Goal: Download file/media

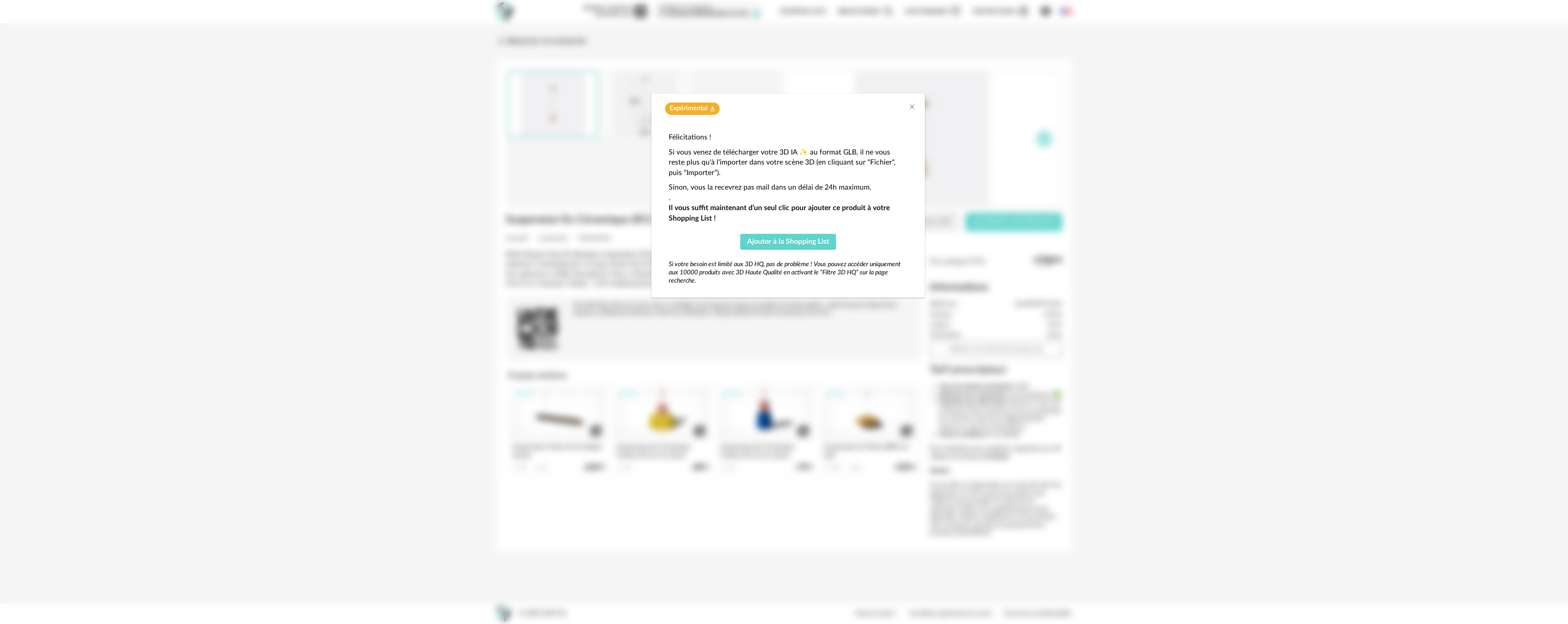
click at [906, 108] on div "Expérimental Flask icon" at bounding box center [788, 108] width 256 height 12
click at [910, 107] on icon "Close" at bounding box center [912, 107] width 7 height 7
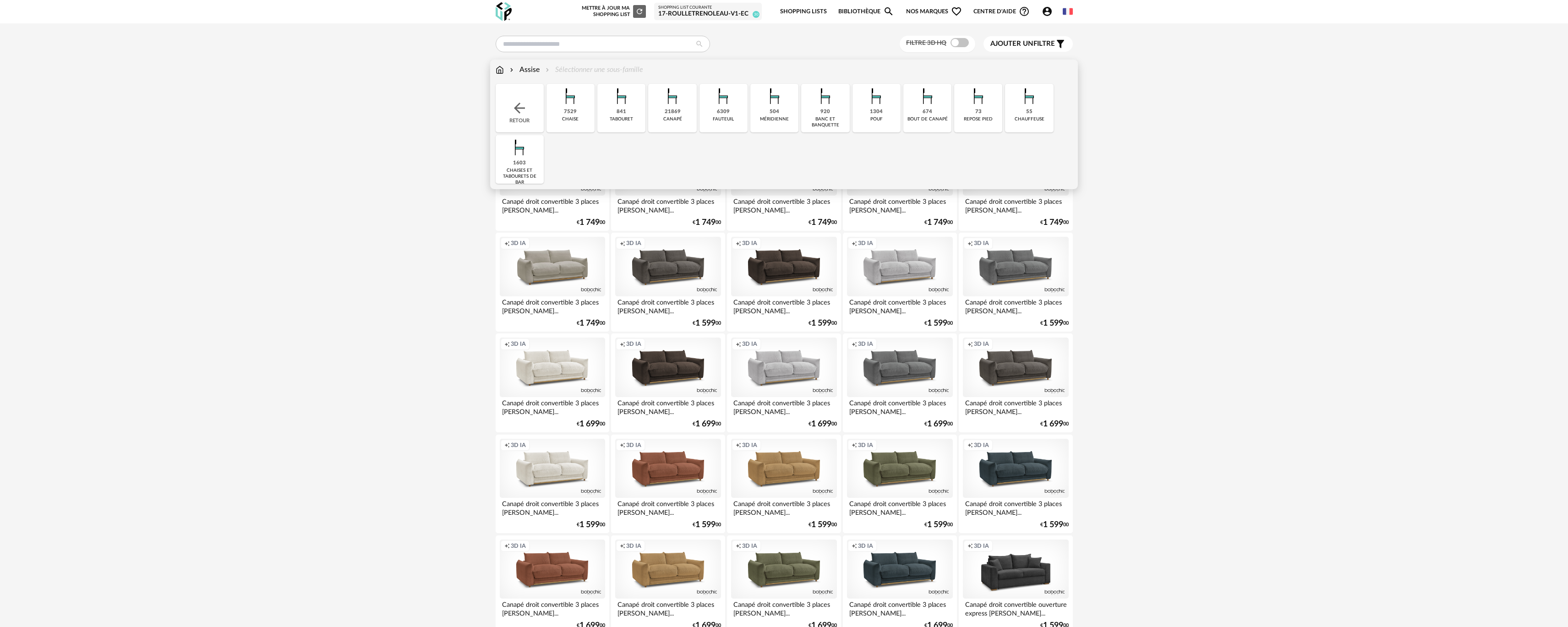
click at [707, 124] on div "6309 [GEOGRAPHIC_DATA]" at bounding box center [724, 108] width 48 height 48
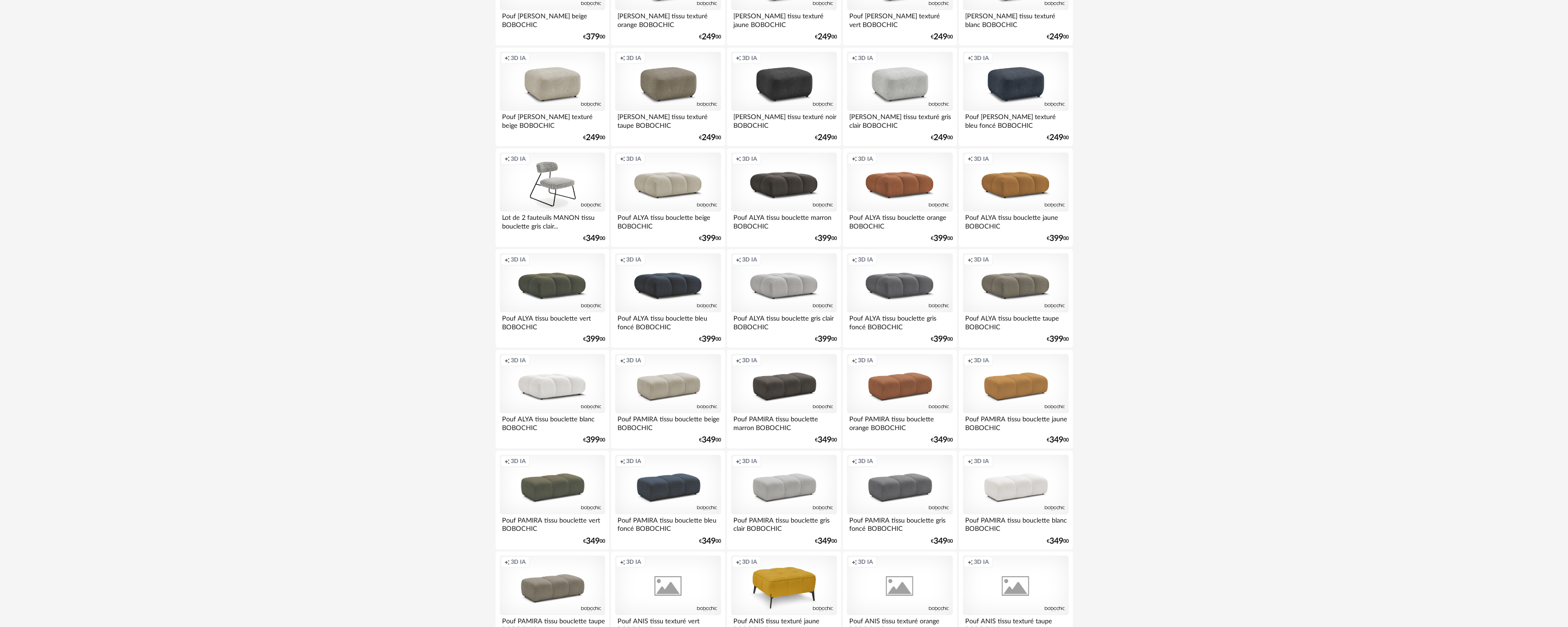
scroll to position [1581, 0]
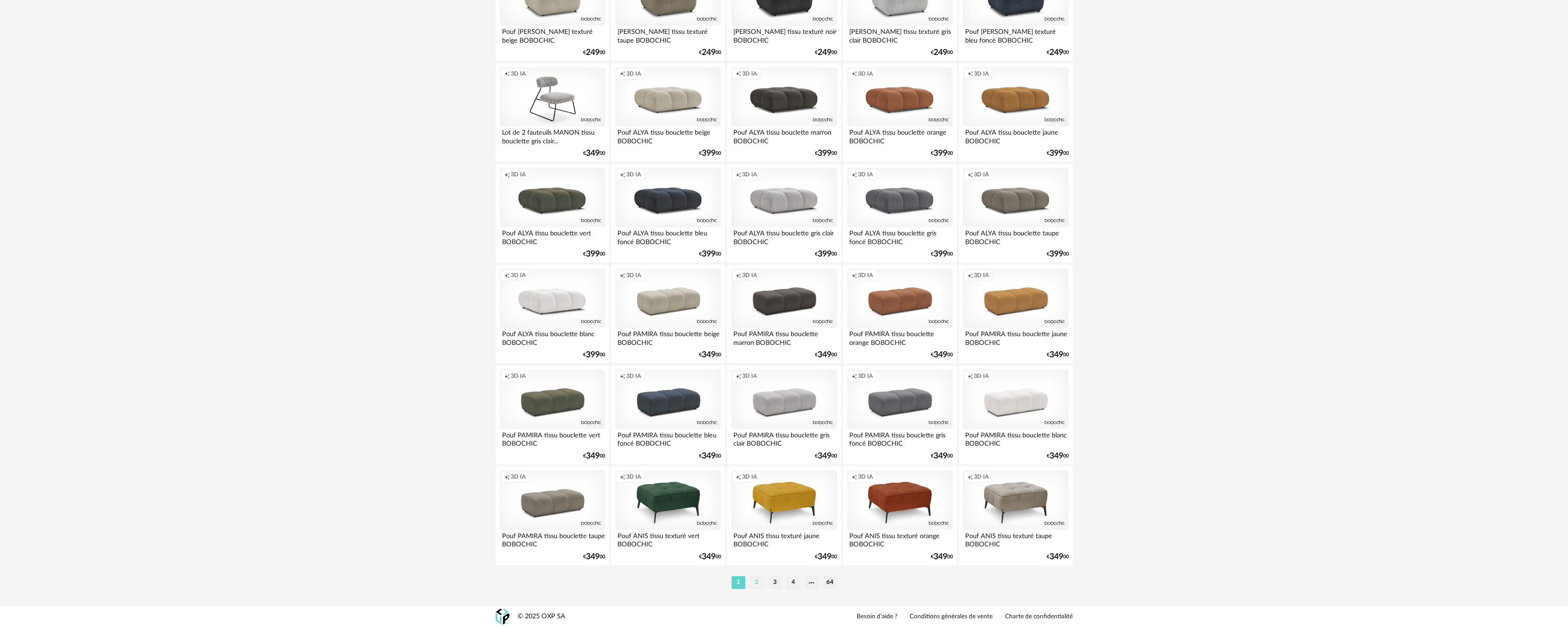
click at [760, 581] on li "2" at bounding box center [756, 583] width 14 height 13
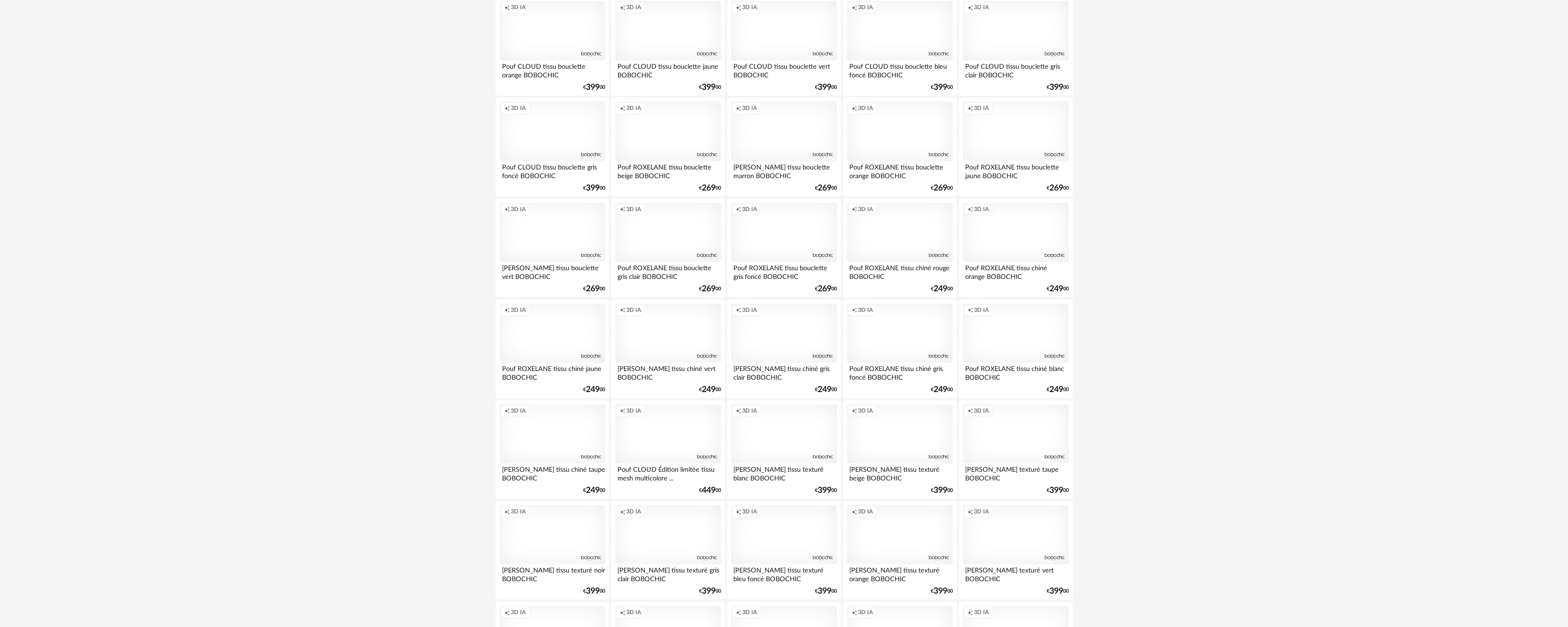
scroll to position [1557, 0]
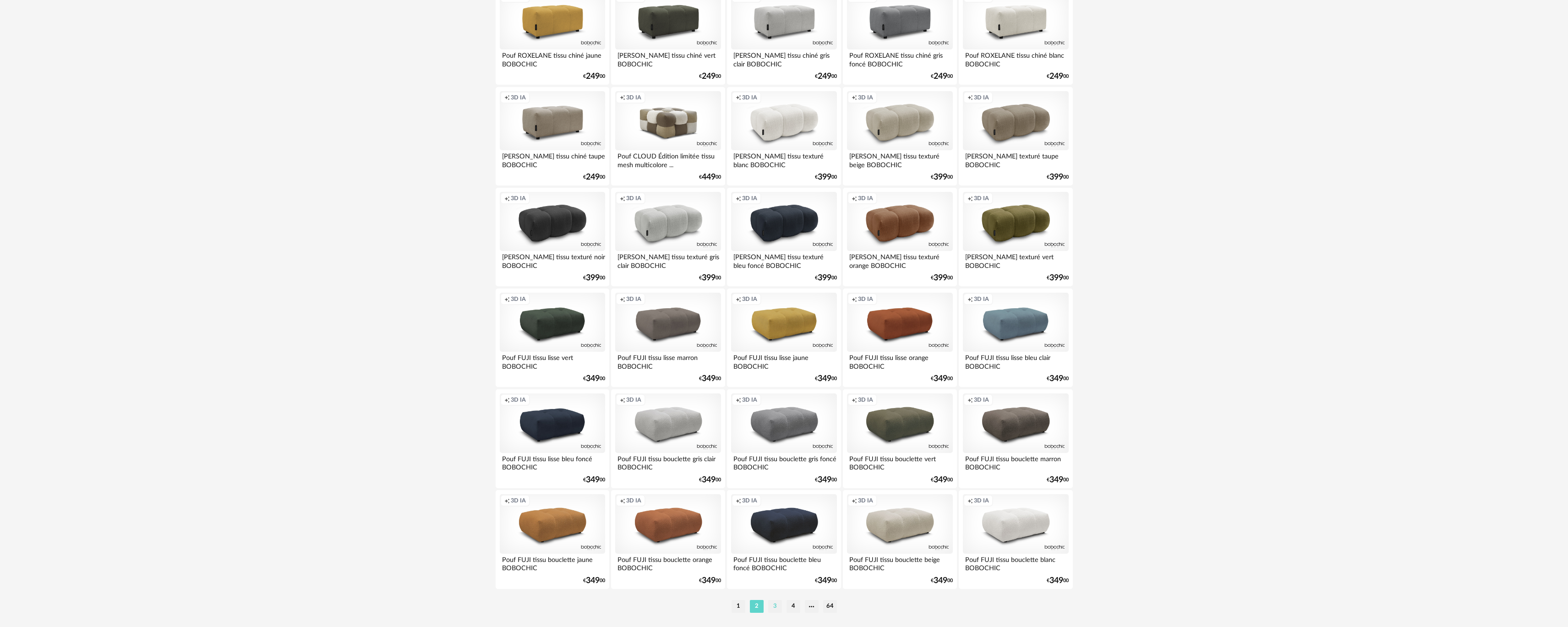
click at [778, 603] on li "3" at bounding box center [775, 607] width 14 height 13
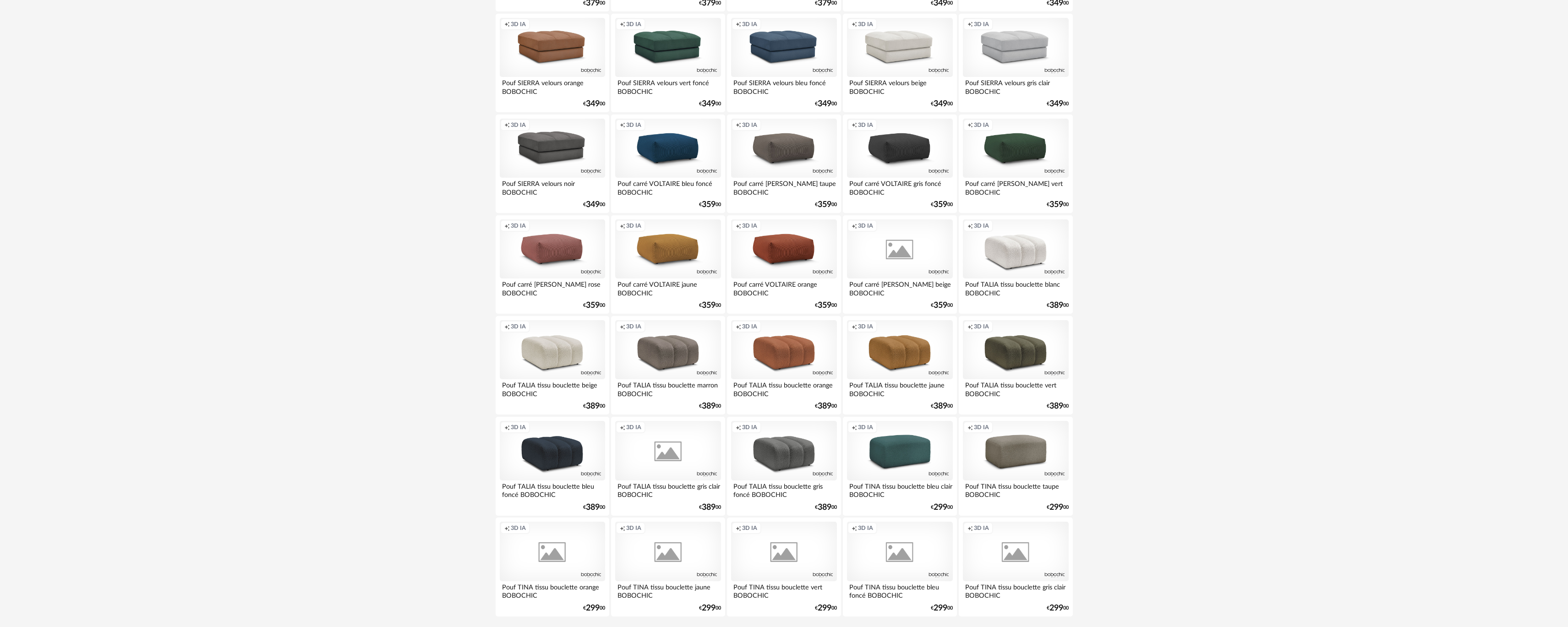
scroll to position [1581, 0]
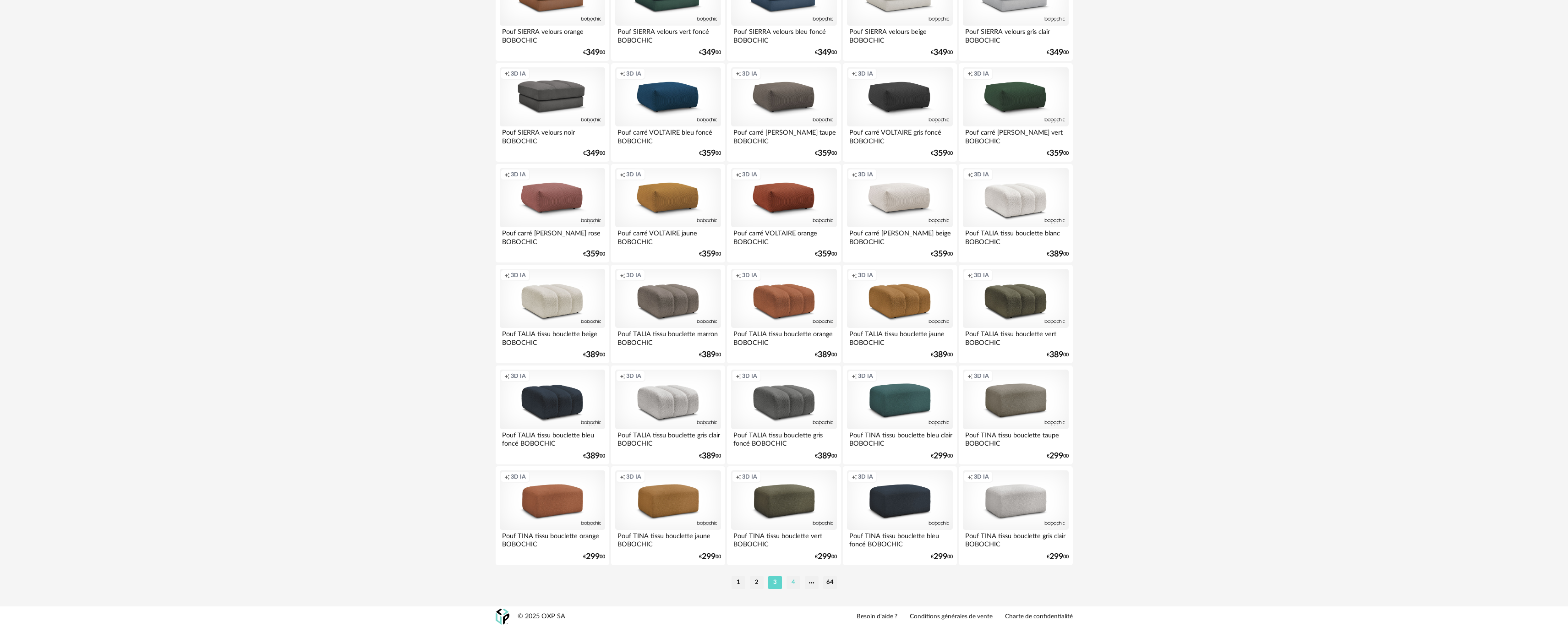
click at [793, 587] on li "4" at bounding box center [793, 583] width 14 height 13
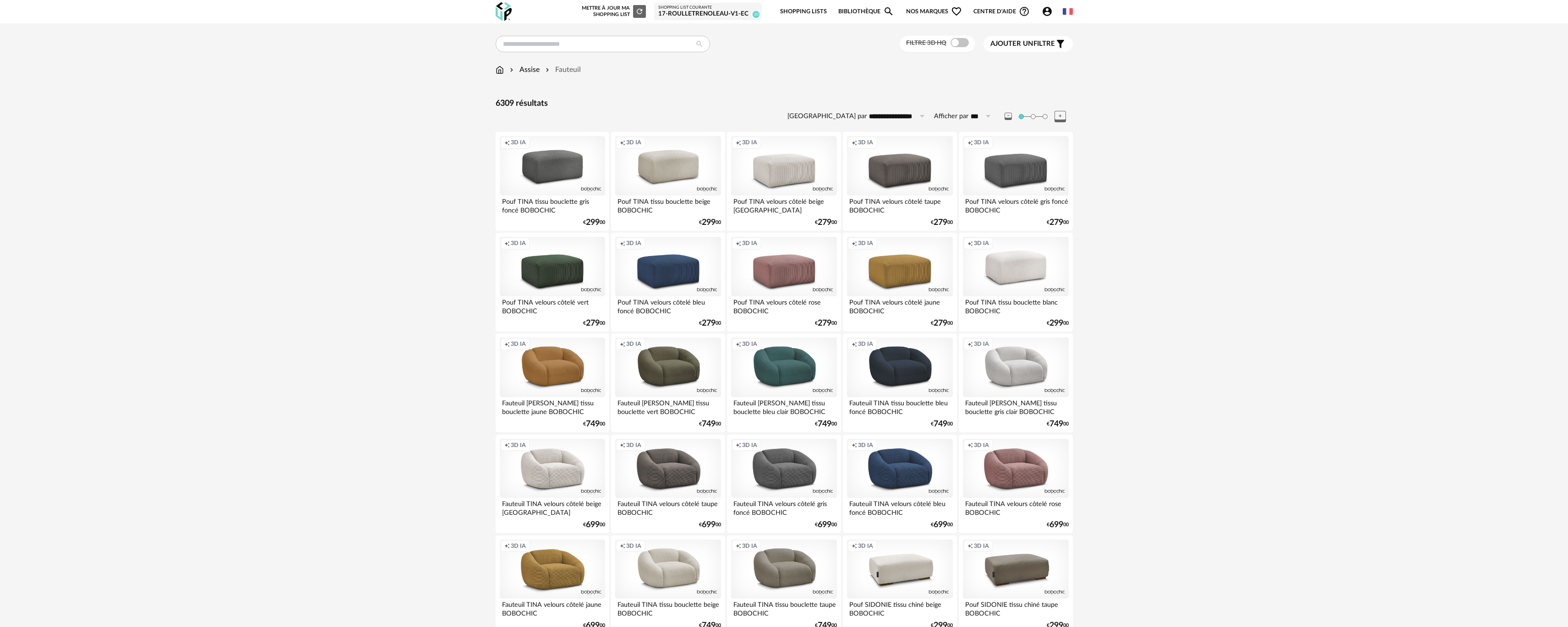
drag, startPoint x: 1095, startPoint y: 369, endPoint x: 1074, endPoint y: 149, distance: 221.0
click at [960, 45] on span at bounding box center [960, 43] width 18 height 9
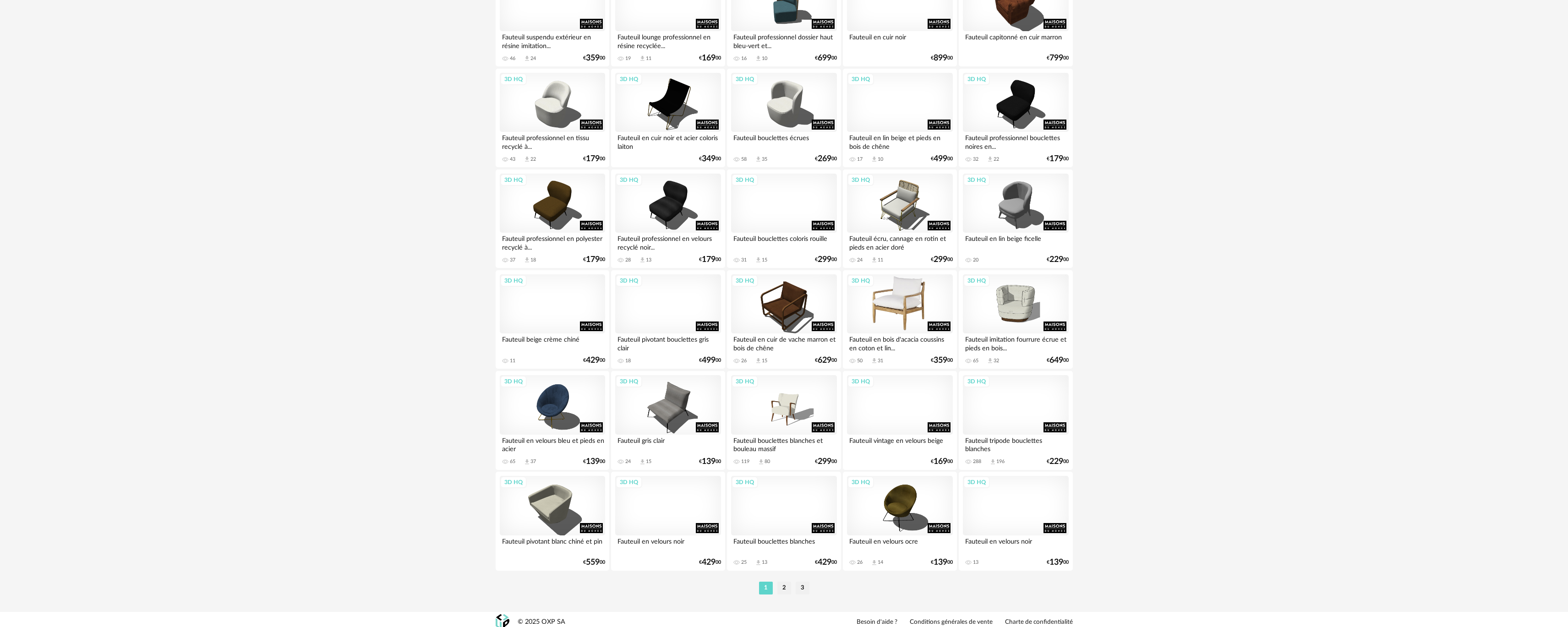
scroll to position [1581, 0]
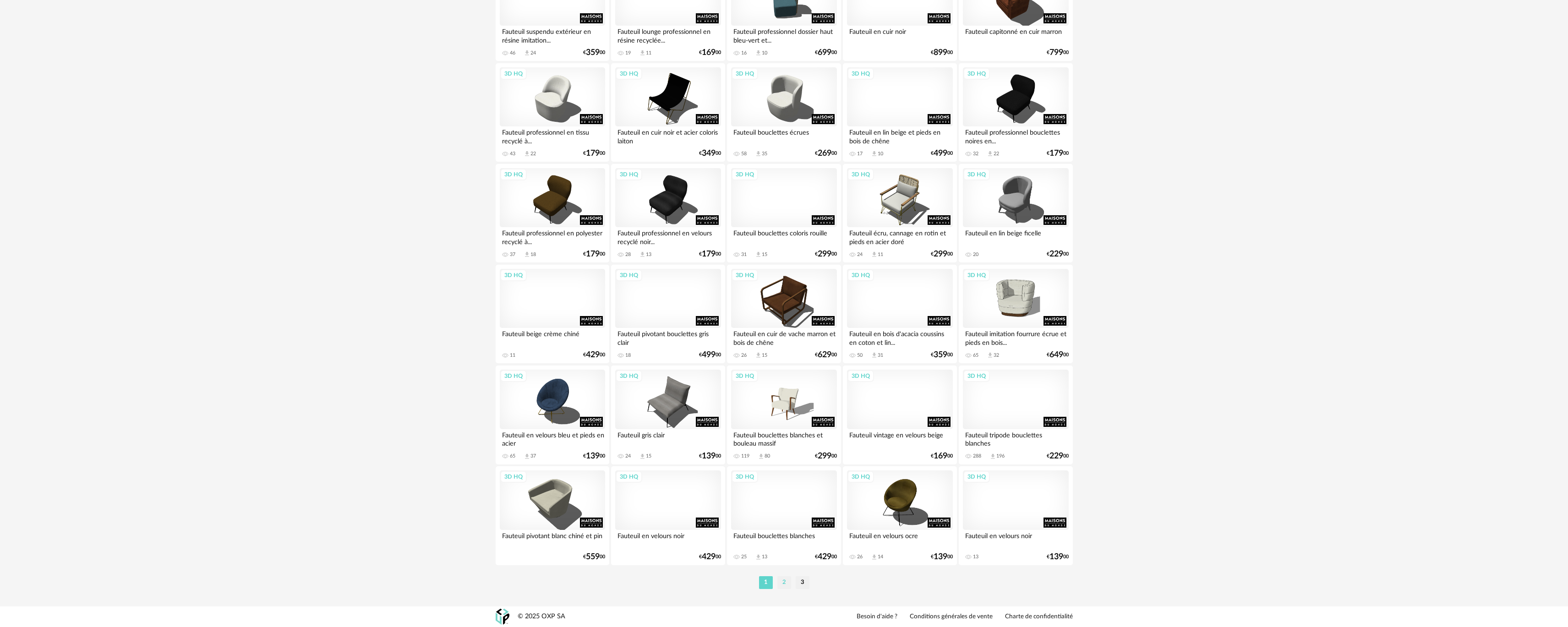
click at [786, 584] on li "2" at bounding box center [784, 583] width 14 height 13
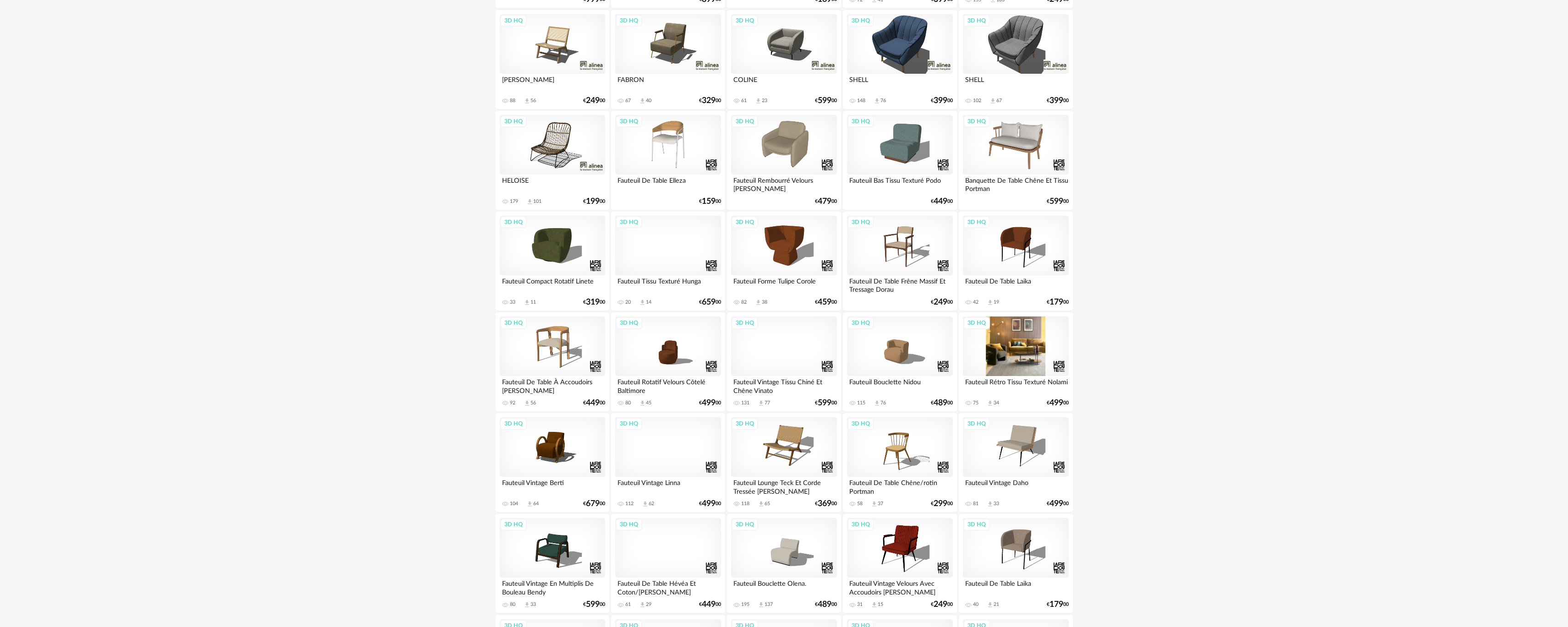
scroll to position [1008, 0]
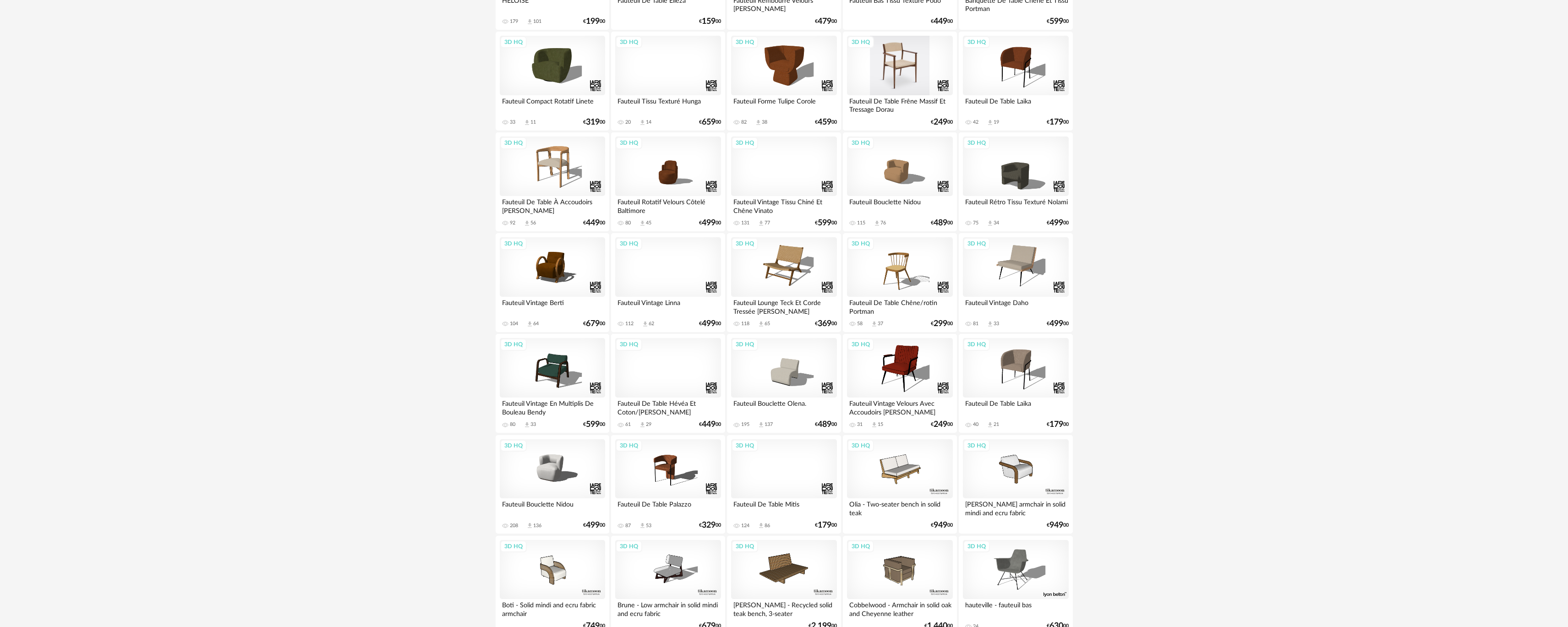
click at [911, 75] on div "3D HQ" at bounding box center [899, 65] width 105 height 60
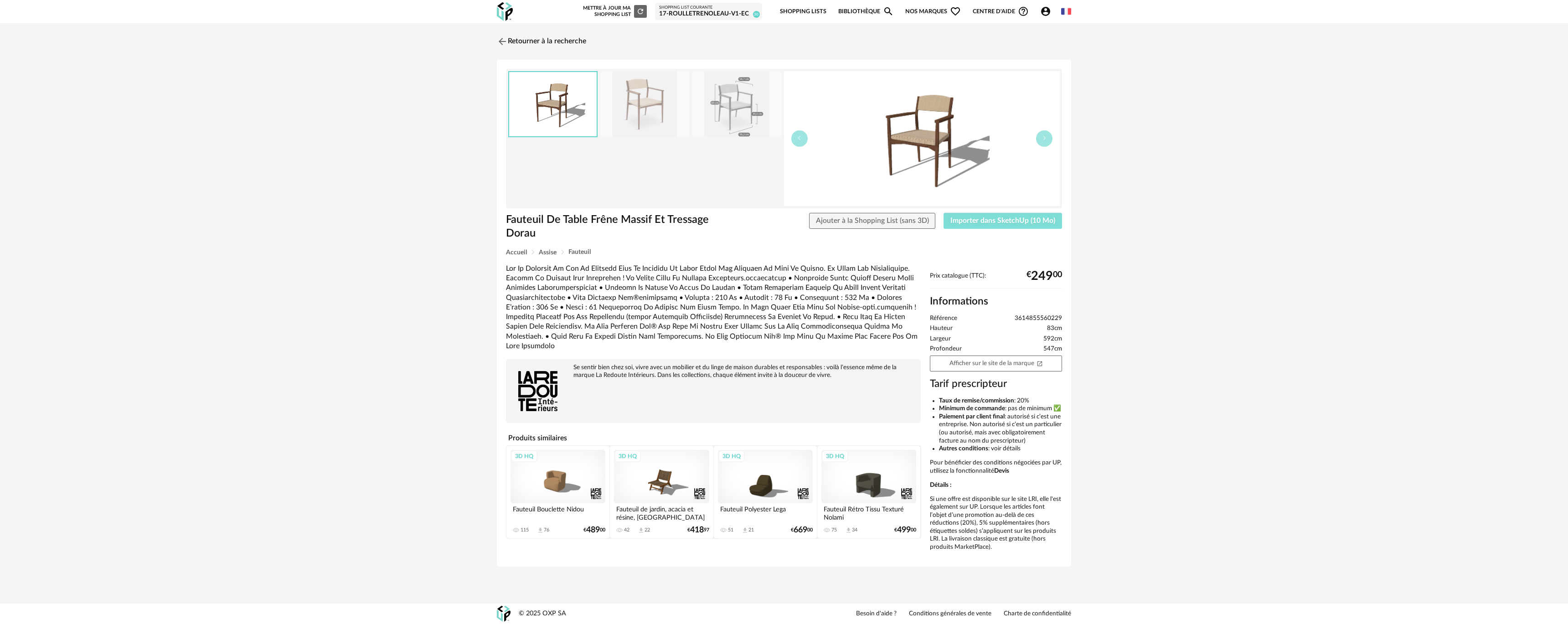
click at [954, 217] on span "Importer dans SketchUp (10 Mo)" at bounding box center [1002, 220] width 105 height 7
